Goal: Find specific page/section: Find specific page/section

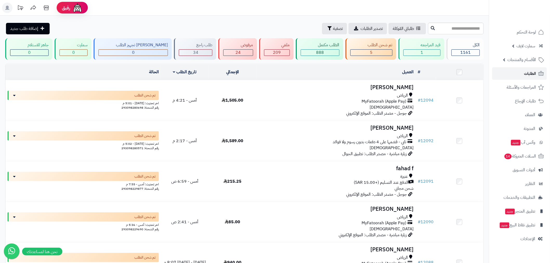
drag, startPoint x: 526, startPoint y: 74, endPoint x: 516, endPoint y: 80, distance: 10.7
click at [526, 74] on span "الطلبات" at bounding box center [530, 73] width 12 height 7
